Goal: Communication & Community: Answer question/provide support

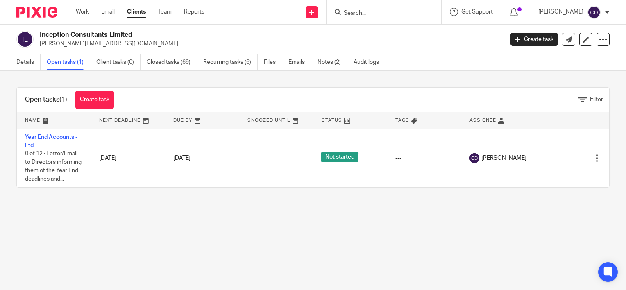
click at [361, 12] on input "Search" at bounding box center [380, 13] width 74 height 7
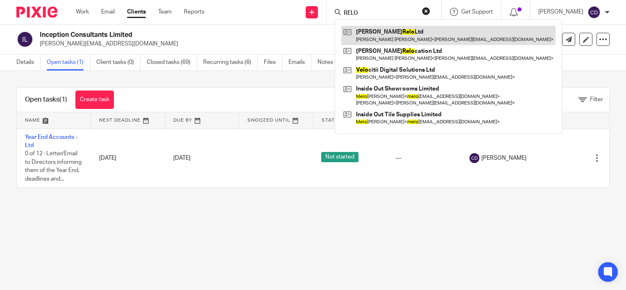
type input "RELO"
click at [385, 28] on link at bounding box center [448, 35] width 214 height 19
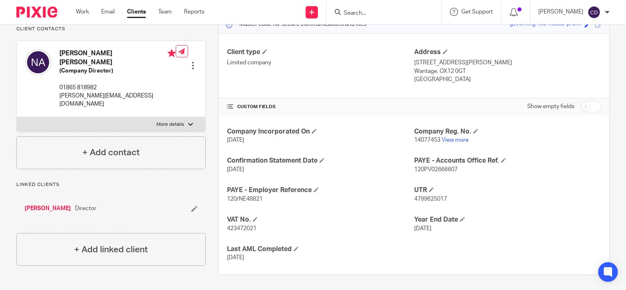
scroll to position [115, 0]
click at [238, 228] on span "423472021" at bounding box center [241, 228] width 29 height 6
copy span "423472021"
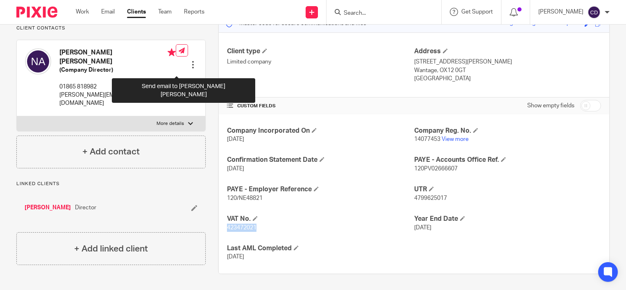
scroll to position [0, 0]
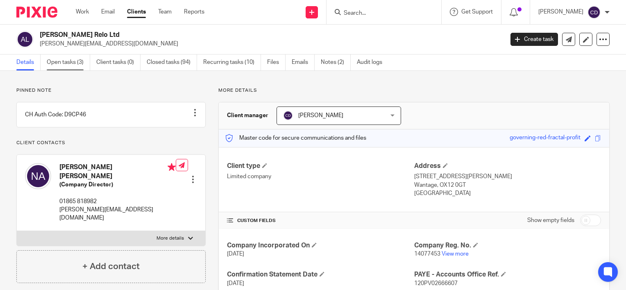
click at [82, 64] on link "Open tasks (3)" at bounding box center [68, 62] width 43 height 16
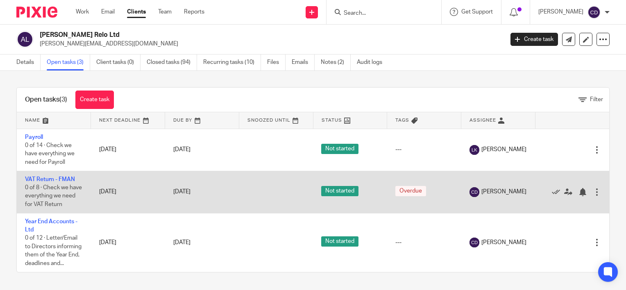
scroll to position [8, 0]
click at [60, 177] on link "VAT Return - FMAN" at bounding box center [50, 180] width 50 height 6
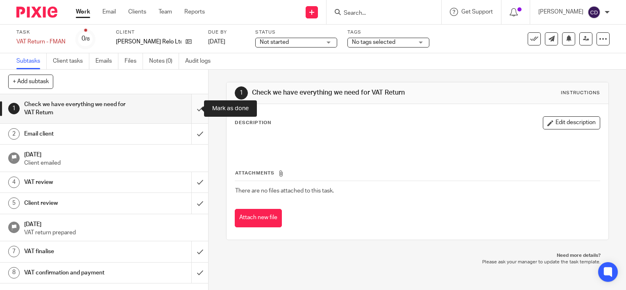
click at [193, 115] on input "submit" at bounding box center [104, 108] width 208 height 29
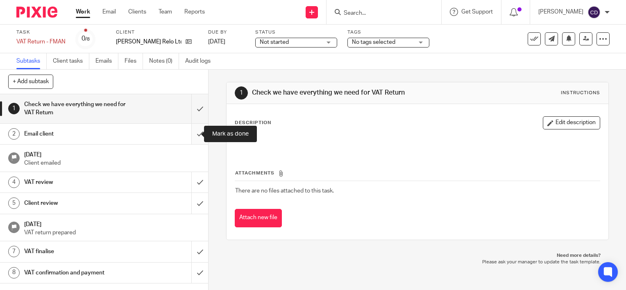
click at [193, 132] on input "submit" at bounding box center [104, 134] width 208 height 20
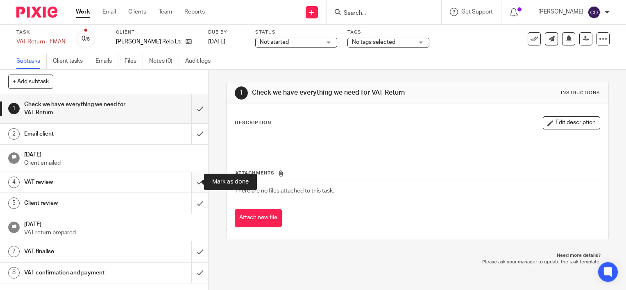
click at [192, 186] on input "submit" at bounding box center [104, 182] width 208 height 20
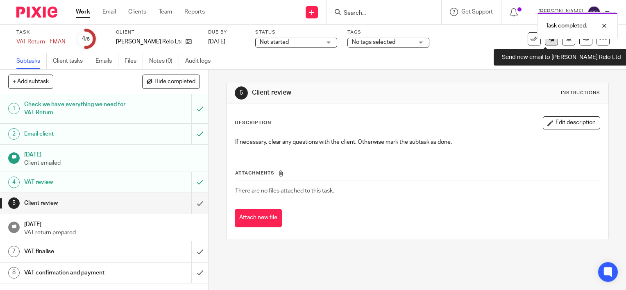
click at [545, 44] on link at bounding box center [551, 38] width 13 height 13
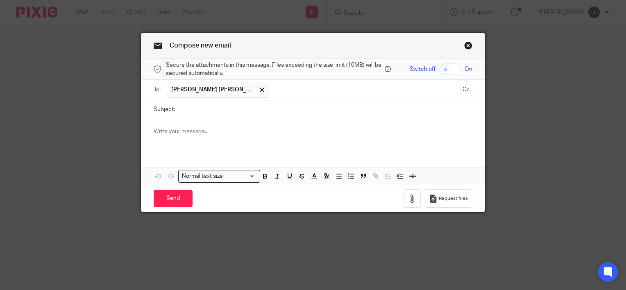
click at [211, 134] on p at bounding box center [313, 131] width 319 height 8
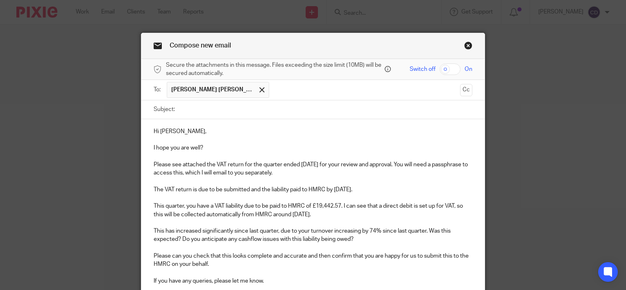
click at [199, 100] on input "Subject:" at bounding box center [325, 109] width 293 height 18
drag, startPoint x: 252, startPoint y: 110, endPoint x: 205, endPoint y: 110, distance: 46.7
click at [205, 110] on input "VAT Return 31 August 2025" at bounding box center [325, 109] width 293 height 18
click at [173, 106] on div "Subject: VAT Return" at bounding box center [313, 109] width 319 height 18
click at [179, 108] on input "VAT Return" at bounding box center [325, 109] width 293 height 18
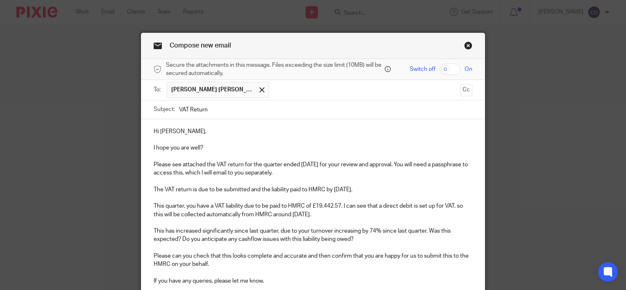
paste input "31 August 2025"
type input "31 August 2025 VAT Return"
click at [452, 71] on input "checkbox" at bounding box center [450, 69] width 21 height 11
checkbox input "true"
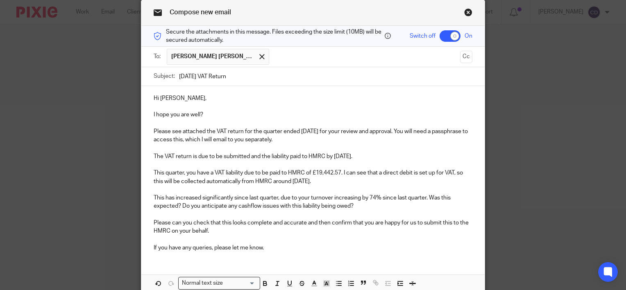
scroll to position [94, 0]
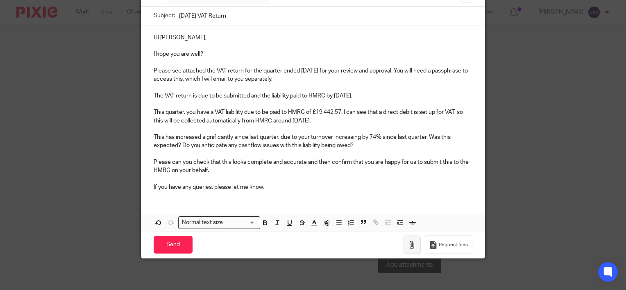
click at [405, 243] on button "button" at bounding box center [412, 245] width 17 height 18
click at [412, 246] on icon "button" at bounding box center [412, 245] width 8 height 8
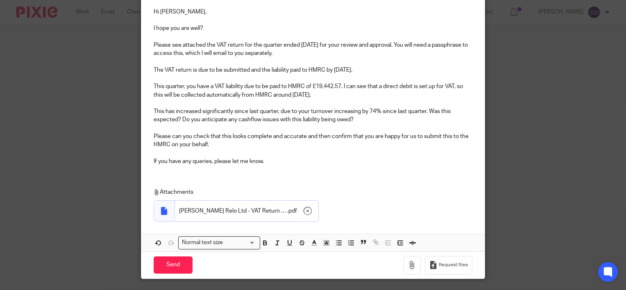
scroll to position [140, 0]
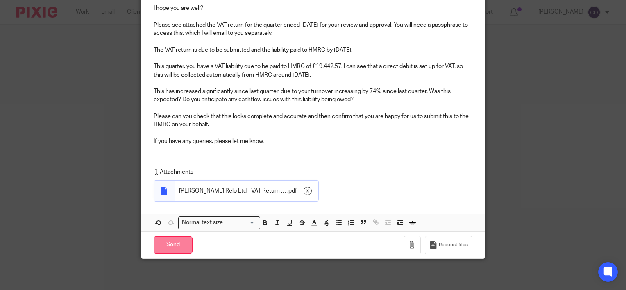
click at [174, 241] on input "Send" at bounding box center [173, 245] width 39 height 18
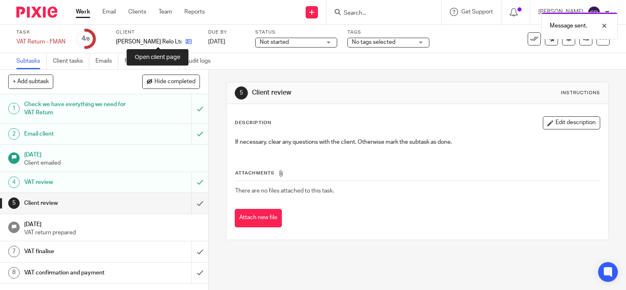
click at [186, 41] on icon at bounding box center [189, 42] width 6 height 6
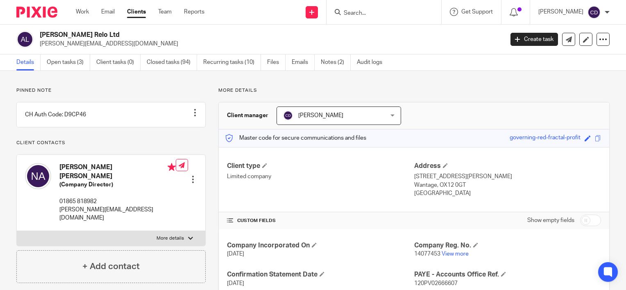
drag, startPoint x: 493, startPoint y: 134, endPoint x: 575, endPoint y: 141, distance: 81.8
click at [575, 141] on div "Master code for secure communications and files governing-red-fractal-profit Sa…" at bounding box center [414, 138] width 390 height 18
copy div "governing-red-fractal-profit"
click at [562, 45] on link at bounding box center [568, 39] width 13 height 13
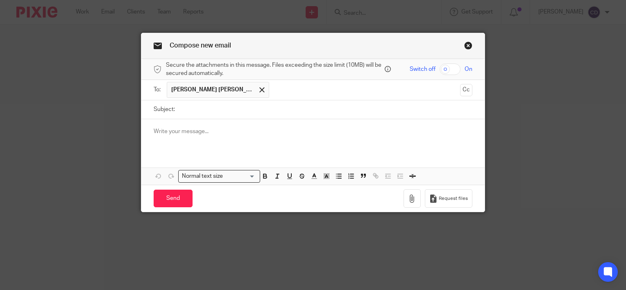
click at [273, 116] on input "Subject:" at bounding box center [325, 109] width 293 height 18
type input "Passphrase"
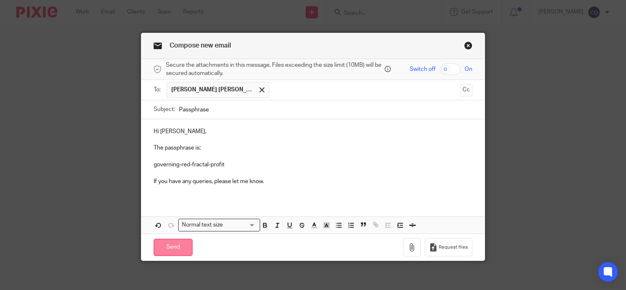
click at [177, 239] on input "Send" at bounding box center [173, 248] width 39 height 18
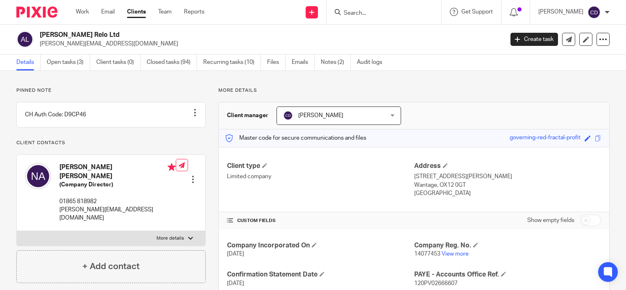
click at [390, 13] on input "Search" at bounding box center [380, 13] width 74 height 7
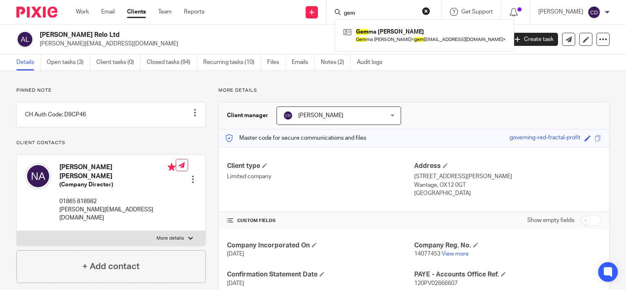
click at [390, 13] on input "gem" at bounding box center [380, 13] width 74 height 7
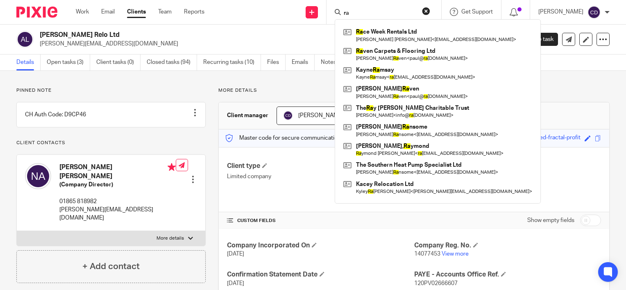
type input "r"
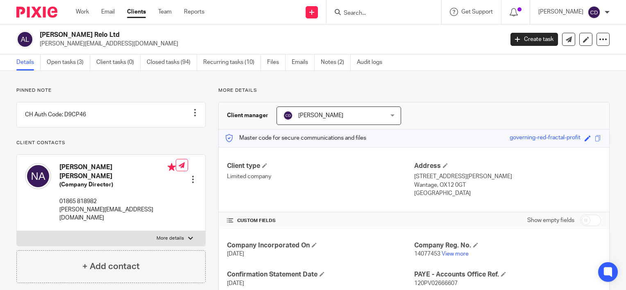
click at [363, 18] on div at bounding box center [384, 12] width 115 height 24
click at [362, 13] on input "Search" at bounding box center [380, 13] width 74 height 7
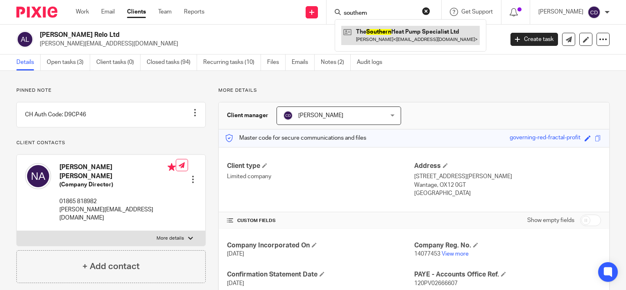
type input "southern"
click at [410, 41] on link at bounding box center [410, 35] width 138 height 19
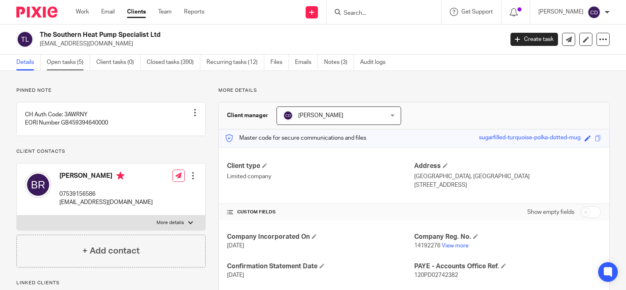
click at [74, 64] on link "Open tasks (5)" at bounding box center [68, 62] width 43 height 16
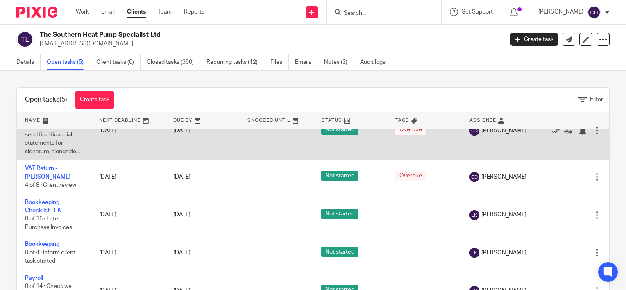
scroll to position [44, 0]
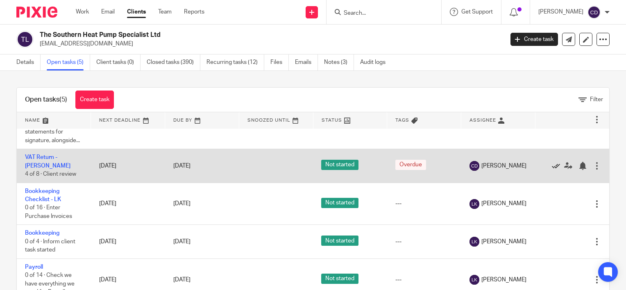
click at [552, 168] on icon at bounding box center [556, 166] width 8 height 8
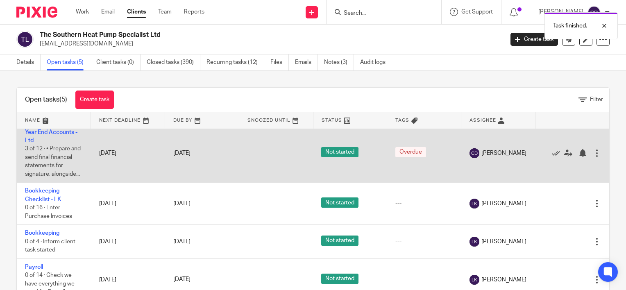
scroll to position [0, 0]
